Goal: Task Accomplishment & Management: Manage account settings

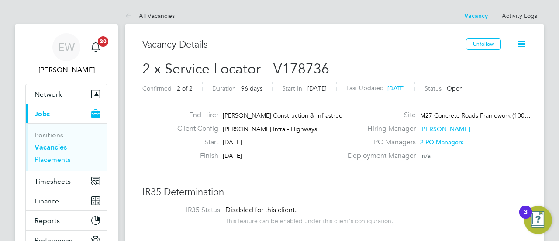
click at [46, 158] on link "Placements" at bounding box center [53, 159] width 36 height 8
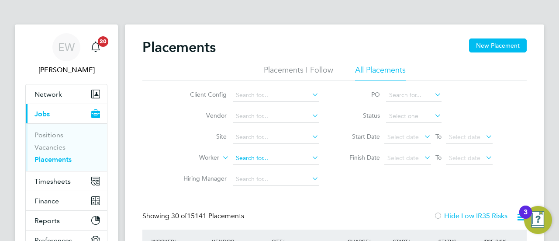
click at [246, 159] on input at bounding box center [276, 158] width 86 height 12
click at [289, 183] on b "Horn" at bounding box center [296, 181] width 14 height 7
type input "Rob Horn"
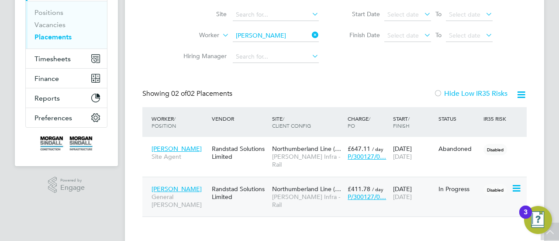
click at [291, 185] on span "Northumberland Line (…" at bounding box center [306, 189] width 69 height 8
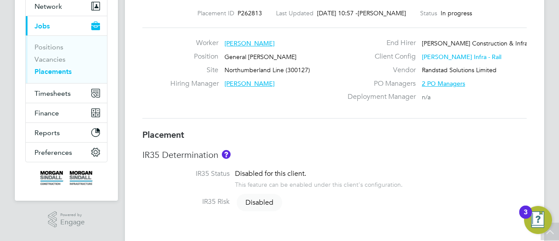
scroll to position [70, 0]
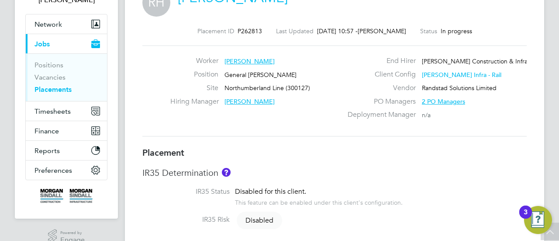
click at [500, 35] on div "Placement ID P262813 Last Updated 03 Sep 2025, 10:57 - Robert Beecham Status In…" at bounding box center [334, 82] width 384 height 130
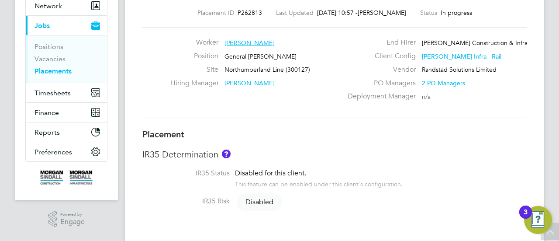
scroll to position [0, 0]
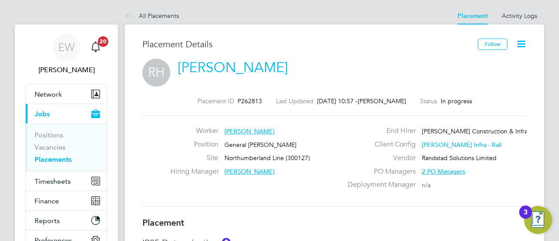
click at [519, 43] on icon at bounding box center [521, 43] width 11 height 11
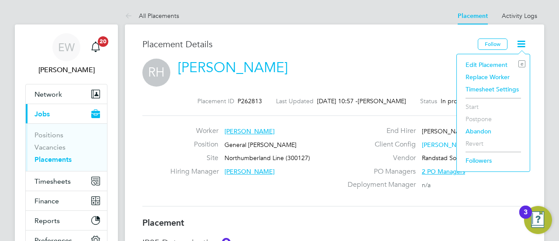
click at [485, 63] on li "Edit Placement e" at bounding box center [493, 65] width 64 height 12
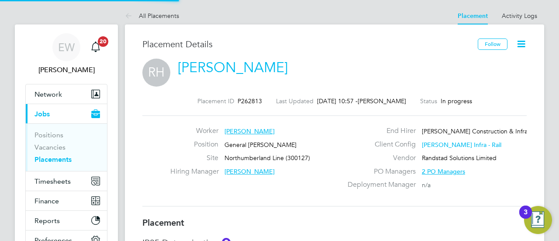
type input "Adam Payne"
type input "12 Jan 2025"
type input "19 Sep 2025"
type input "08:00"
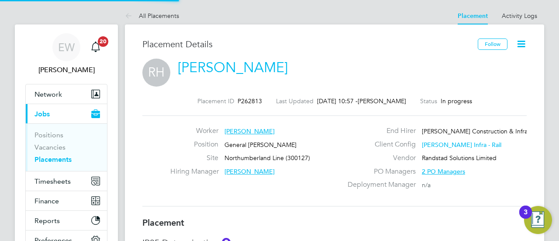
type input "18:00"
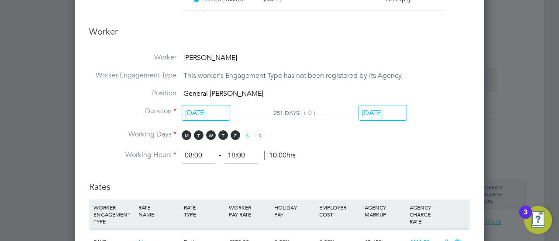
scroll to position [507, 0]
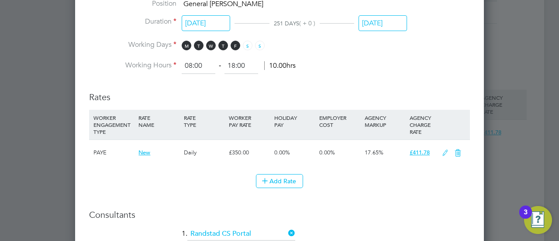
click at [444, 149] on icon at bounding box center [445, 152] width 11 height 7
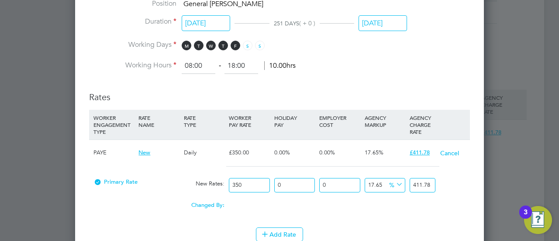
drag, startPoint x: 250, startPoint y: 181, endPoint x: 221, endPoint y: 183, distance: 29.7
click at [221, 183] on div "Primary Rate New Rates: 350 0 n/a 0 n/a 17.65 0 % 411.78" at bounding box center [279, 184] width 381 height 23
type input "3"
type input "3.5295"
type input "38"
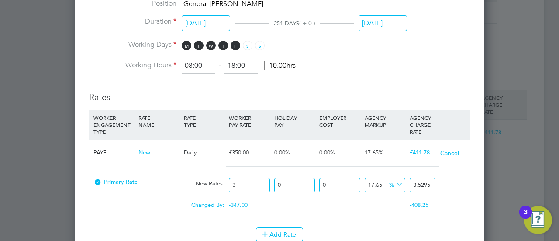
type input "44.707"
type input "384"
type input "451.776"
type input "384.8"
type input "452.7172"
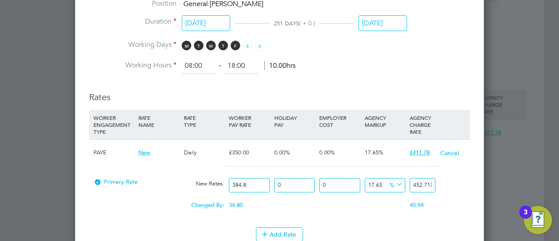
type input "384.81"
type input "452.728965"
type input "384.81"
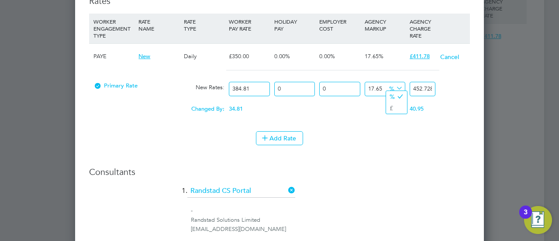
scroll to position [0, 11]
type input "-98.96052597385723"
type input "4"
type input "-89.34539123203659"
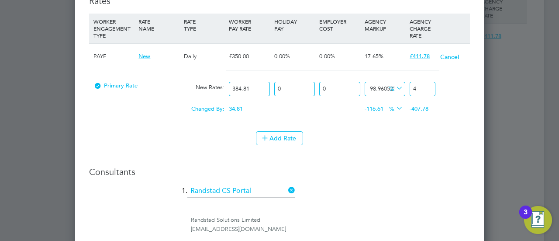
type input "41"
type input "6.805956186169798"
type input "411"
type input "6.987864140744783"
type input "411.7"
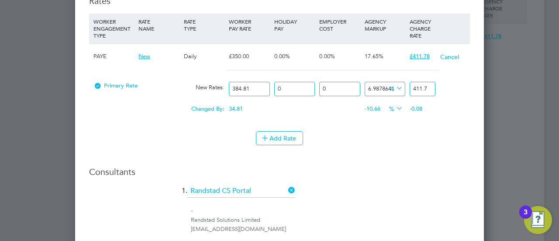
type input "7.0034562511369245"
type input "411.76"
click at [395, 181] on div "Consultants 1. Randstad CS Portal - Randstad Solutions Limited cscportals@rands…" at bounding box center [279, 234] width 381 height 137
drag, startPoint x: 252, startPoint y: 86, endPoint x: 218, endPoint y: 81, distance: 34.8
click at [218, 81] on div "Primary Rate New Rates: 384.81 0 n/a 0 n/a 7.0034562511369245 26.95 % 411.76" at bounding box center [279, 88] width 381 height 23
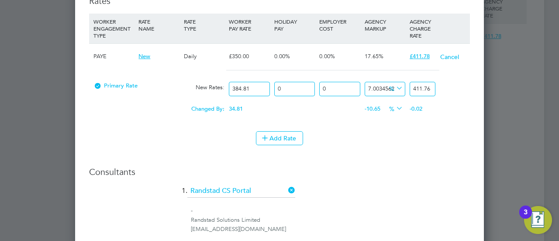
type input "3"
type input "3.2101036875341076"
type input "32"
type input "34.241106000363814"
type input "325"
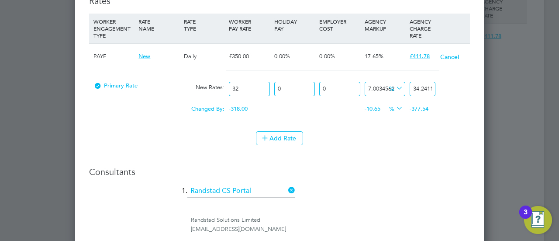
type input "347.761232816195"
type input "325"
type input "3"
type input "358.19406980068084"
type input "38"
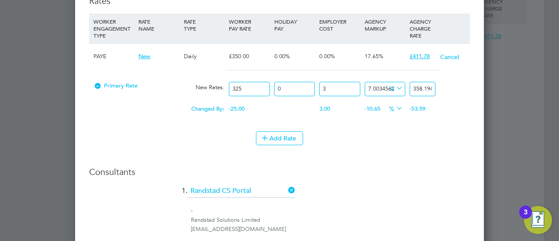
type input "479.91050128634913"
type input "384"
type input "1683.1643668303839"
type input "384.8"
type input "1685.9464566929134"
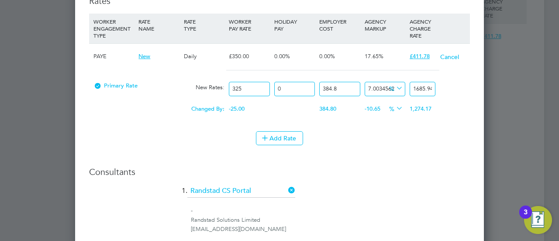
type input "384.81"
type input "1685.981232816195"
type input "384.81"
type input "-99.74613369551592"
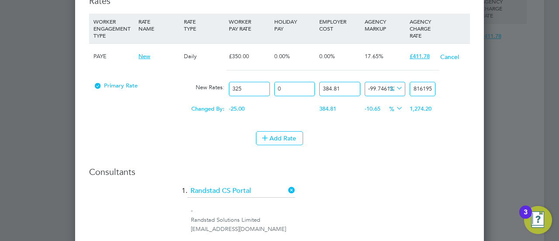
type input "4"
type input "-97.39787037903825"
type input "41"
type input "-73.91523721426158"
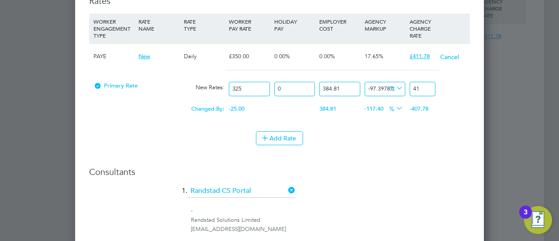
type input "411"
type input "-73.87081061097686"
type input "411.7"
type input "-73.86700261640961"
type input "411.7599999999999"
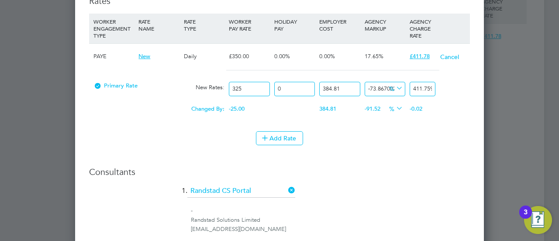
click at [345, 85] on input "384.81" at bounding box center [339, 89] width 41 height 14
type input "0"
type input "84.93224149666877"
paste input "84.81"
type input "384.81"
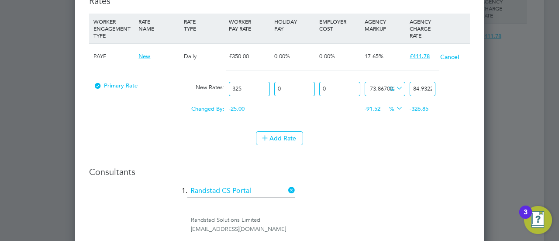
type input "100.56238723179418"
type input "384.81"
type input "-98.96052597385723"
type input "4"
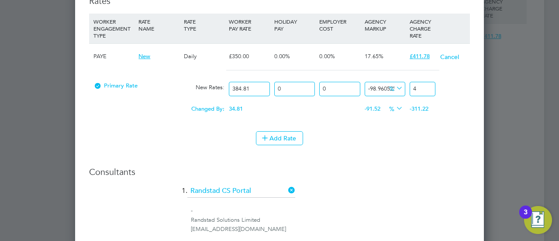
scroll to position [0, 0]
type input "-89.34539123203659"
type input "41"
type input "6.805956186169798"
type input "411"
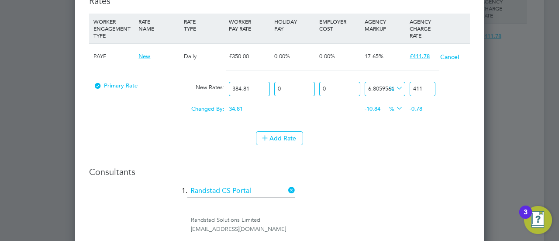
type input "6.987864140744783"
type input "411.7"
type input "7.008653621267639"
type input "411.78"
type input "6.987864140744783"
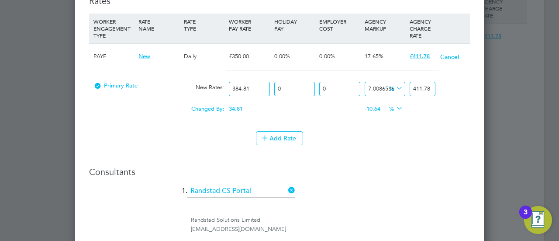
type input "411.7"
type input "7.0034562511369245"
type input "411.76"
click at [466, 104] on div "Changed By: 34.81 0.00 0.00 -10.65 -34.83 % -0.02" at bounding box center [279, 111] width 381 height 22
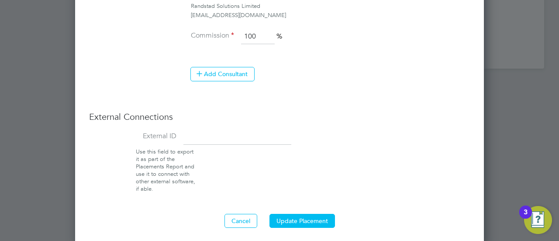
scroll to position [817, 0]
click at [307, 213] on button "Update Placement" at bounding box center [303, 220] width 66 height 14
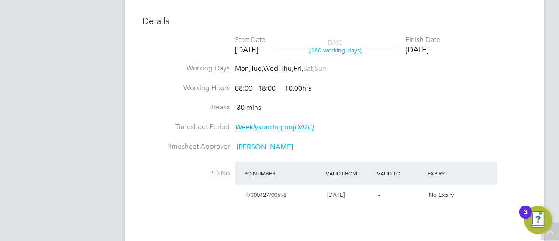
scroll to position [332, 0]
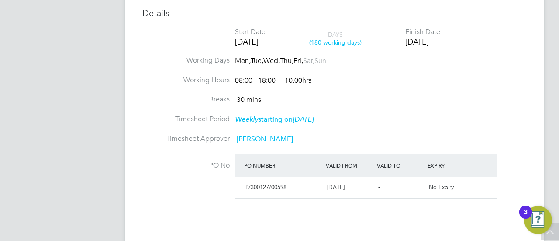
click at [440, 64] on li "Working Days Mon, Tue, Wed, Thu, Fri, Sat, Sun" at bounding box center [334, 66] width 384 height 20
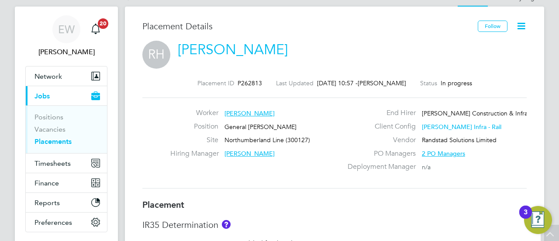
scroll to position [17, 0]
click at [521, 24] on icon at bounding box center [521, 26] width 11 height 11
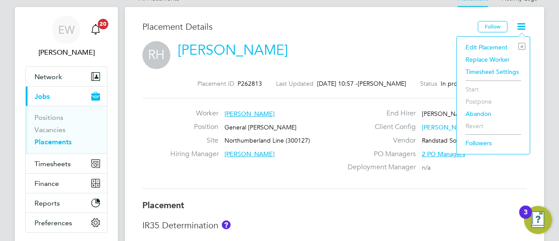
click at [487, 46] on li "Edit Placement e" at bounding box center [493, 47] width 64 height 12
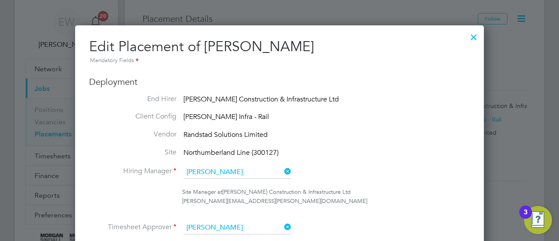
scroll to position [0, 0]
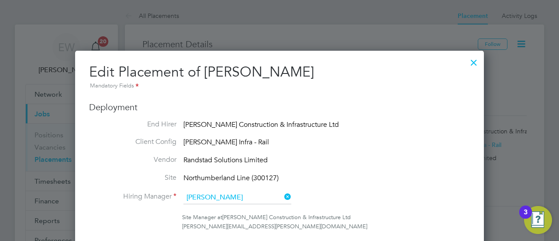
click at [474, 63] on div at bounding box center [474, 60] width 16 height 16
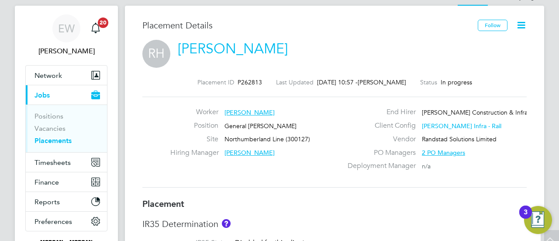
scroll to position [17, 0]
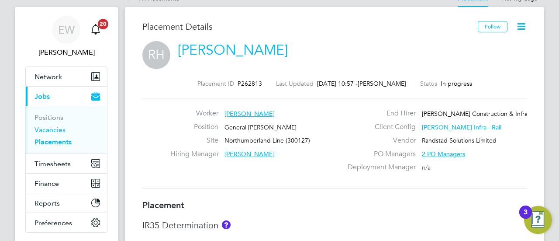
click at [53, 131] on link "Vacancies" at bounding box center [50, 129] width 31 height 8
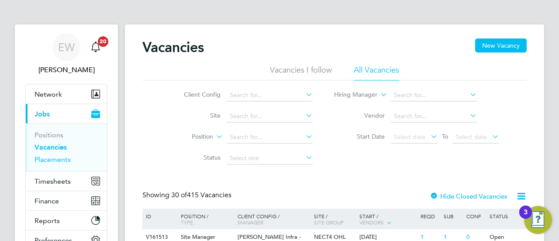
click at [56, 158] on link "Placements" at bounding box center [53, 159] width 36 height 8
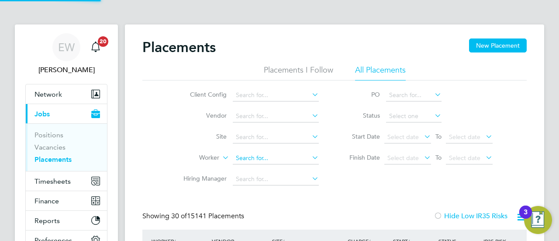
scroll to position [4, 4]
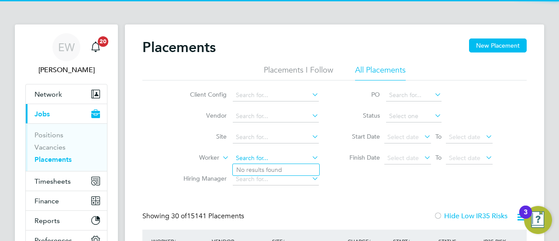
click at [239, 157] on input at bounding box center [276, 158] width 86 height 12
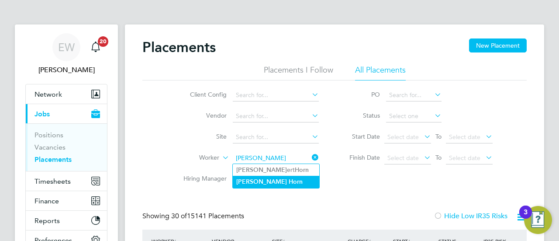
type input "Rob Horn"
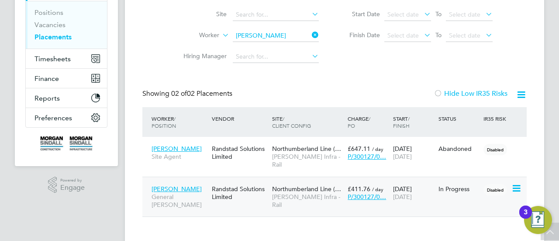
click at [517, 183] on icon at bounding box center [516, 188] width 9 height 10
click at [272, 180] on div "Northumberland Line (… Morgan Sindall Infra - Rail" at bounding box center [308, 196] width 76 height 33
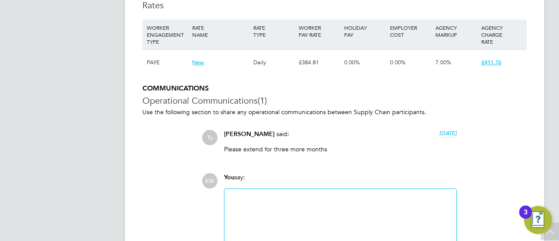
scroll to position [657, 0]
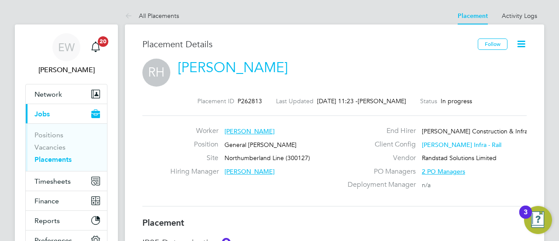
click at [523, 42] on icon at bounding box center [521, 43] width 11 height 11
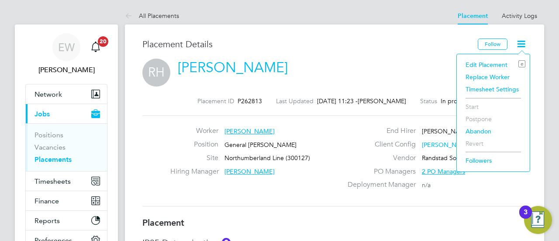
click at [473, 62] on li "Edit Placement e" at bounding box center [493, 65] width 64 height 12
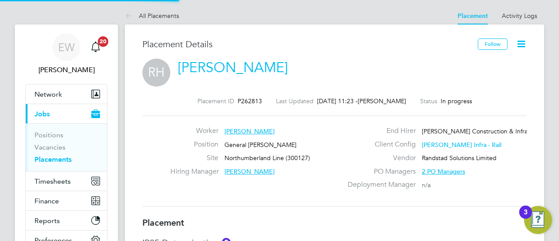
type input "Adam Payne"
type input "12 Jan 2025"
type input "19 Sep 2025"
type input "08:00"
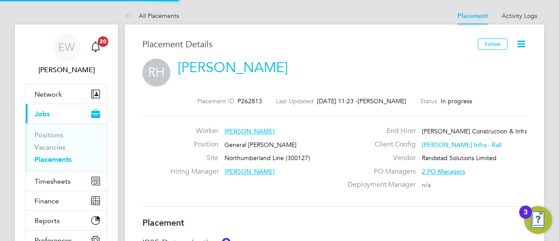
type input "18:00"
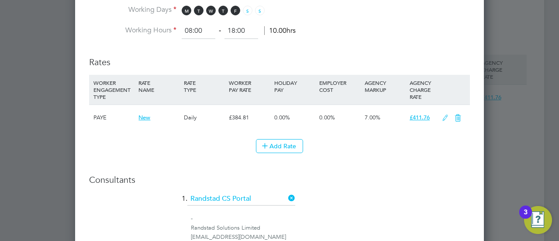
click at [504, 26] on div at bounding box center [279, 120] width 559 height 241
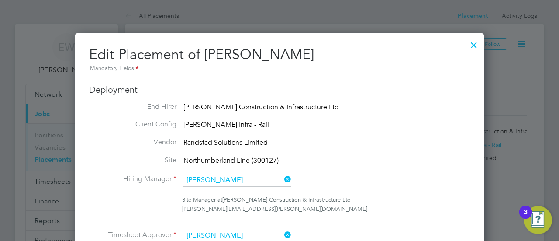
click at [471, 45] on div at bounding box center [474, 43] width 16 height 16
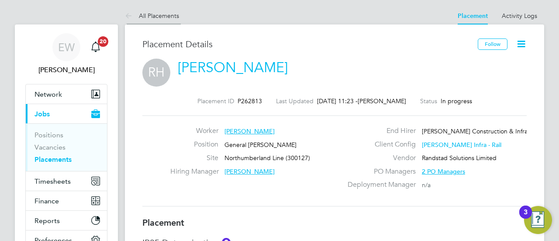
click at [129, 15] on icon at bounding box center [130, 16] width 11 height 11
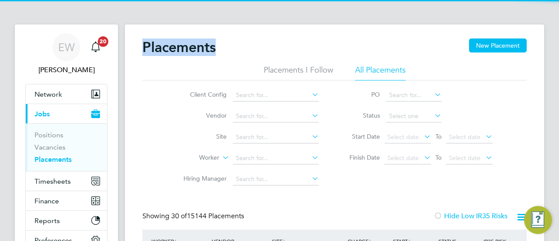
scroll to position [33, 76]
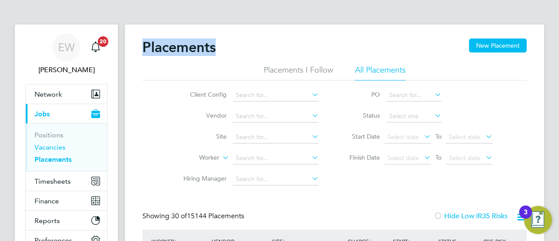
click at [48, 148] on link "Vacancies" at bounding box center [50, 147] width 31 height 8
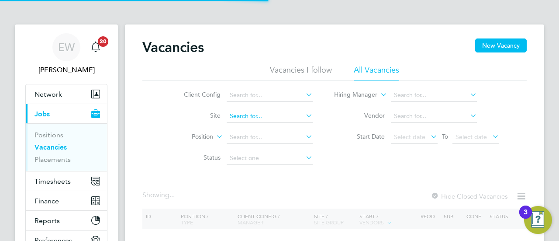
click at [256, 114] on input at bounding box center [270, 116] width 86 height 12
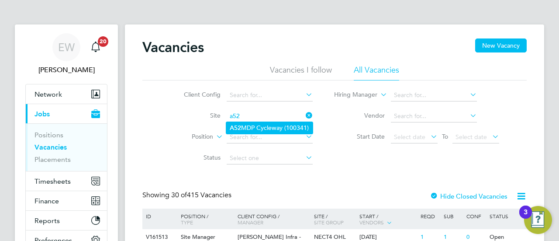
type input "A52 MDP Cycleway (100341)"
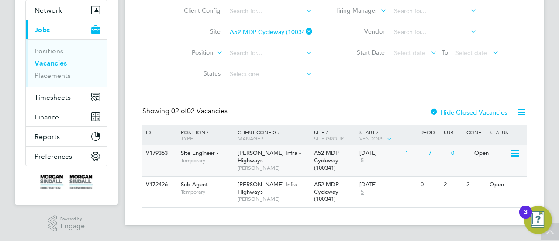
click at [248, 152] on span "[PERSON_NAME] Infra - Highways" at bounding box center [269, 156] width 63 height 15
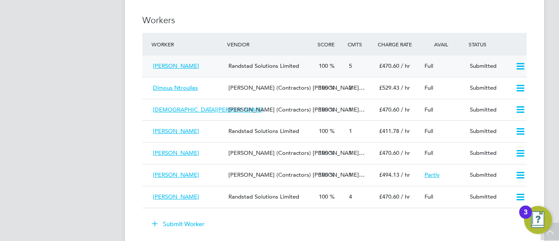
click at [515, 67] on icon at bounding box center [520, 66] width 11 height 7
click at [515, 16] on h3 "Workers" at bounding box center [334, 19] width 384 height 11
